Goal: Task Accomplishment & Management: Manage account settings

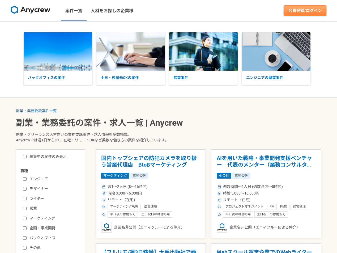
click at [308, 11] on link "会員登録/ログイン" at bounding box center [305, 10] width 42 height 11
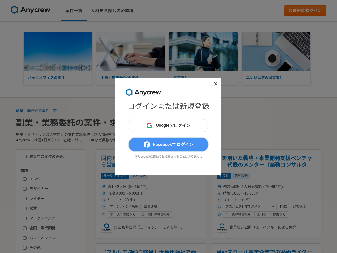
click at [187, 140] on button "Facebookでログイン" at bounding box center [169, 145] width 80 height 14
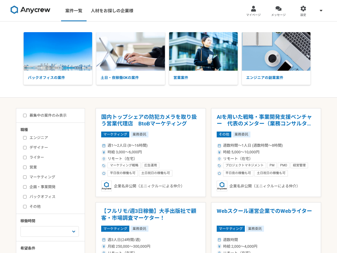
click at [280, 13] on span "メッセージ" at bounding box center [278, 15] width 15 height 4
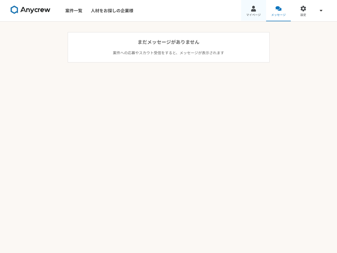
click at [251, 12] on link "マイページ" at bounding box center [253, 10] width 25 height 21
